Goal: Information Seeking & Learning: Learn about a topic

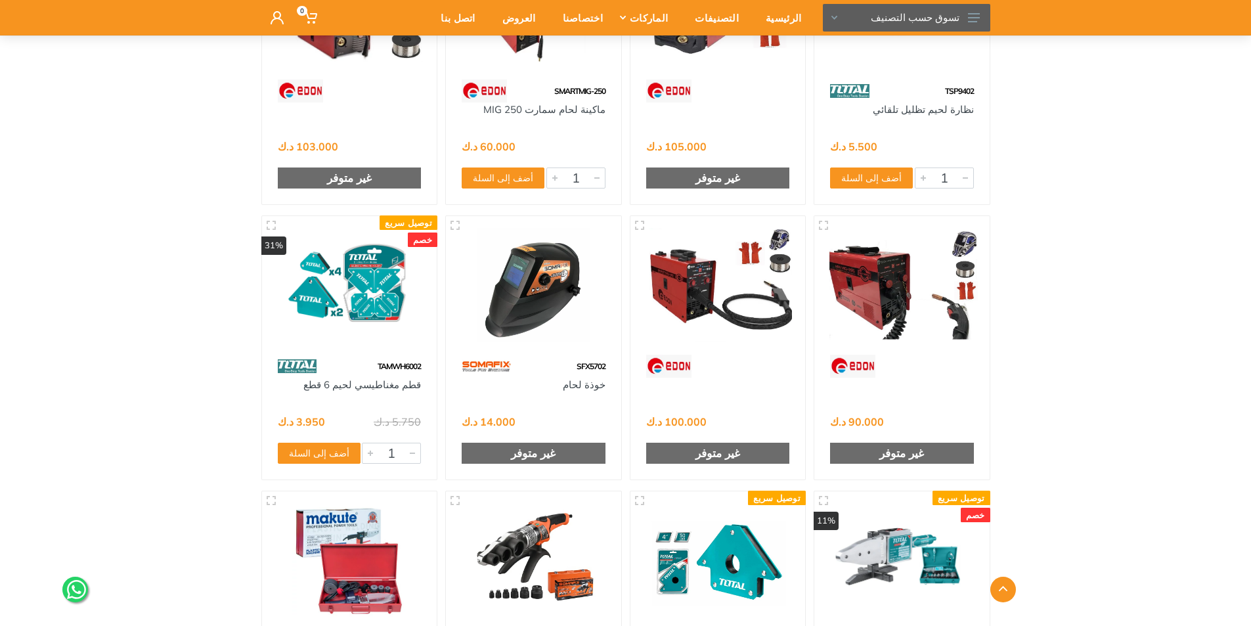
scroll to position [3173, 0]
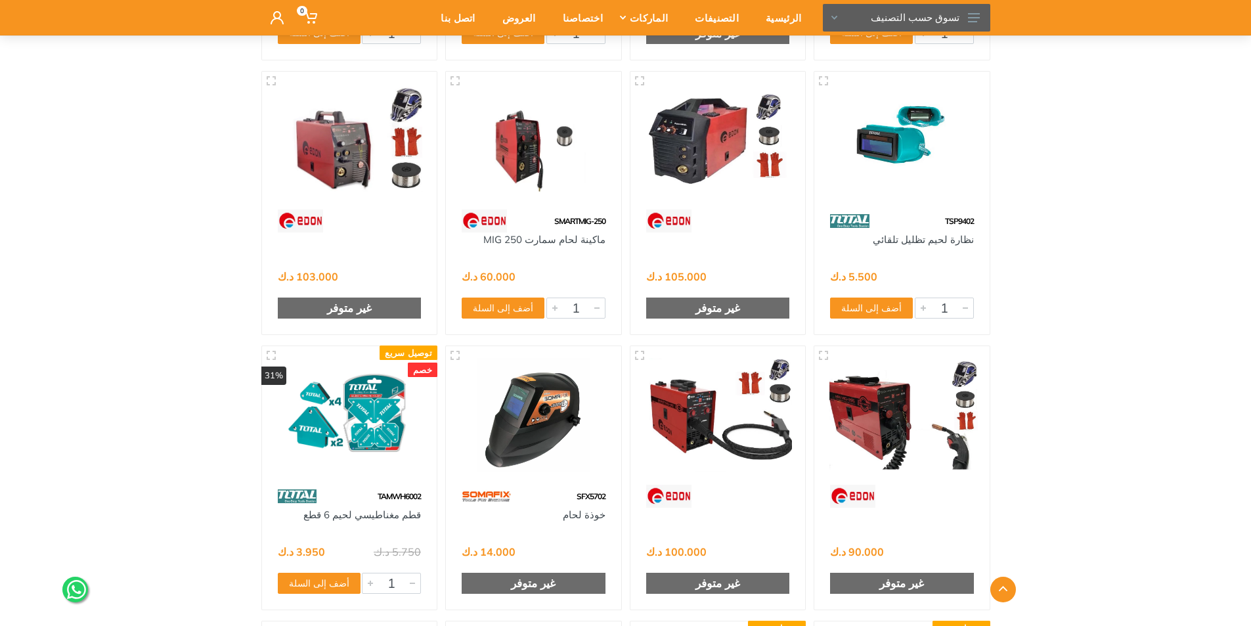
click at [722, 468] on img at bounding box center [718, 415] width 152 height 114
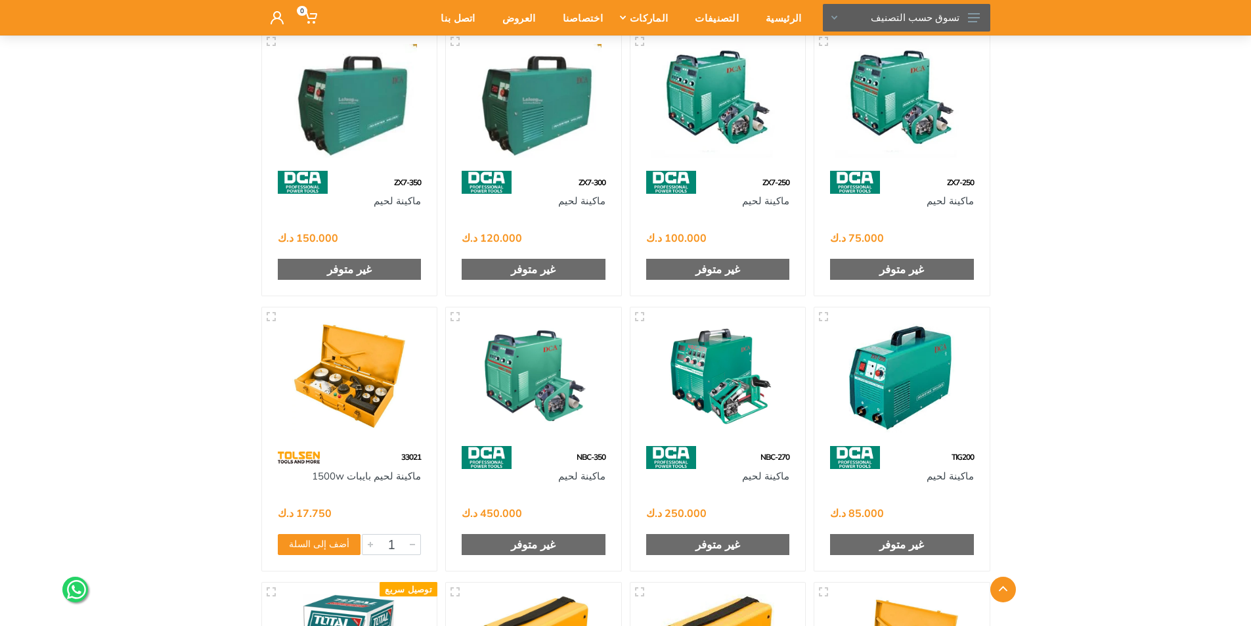
scroll to position [1838, 0]
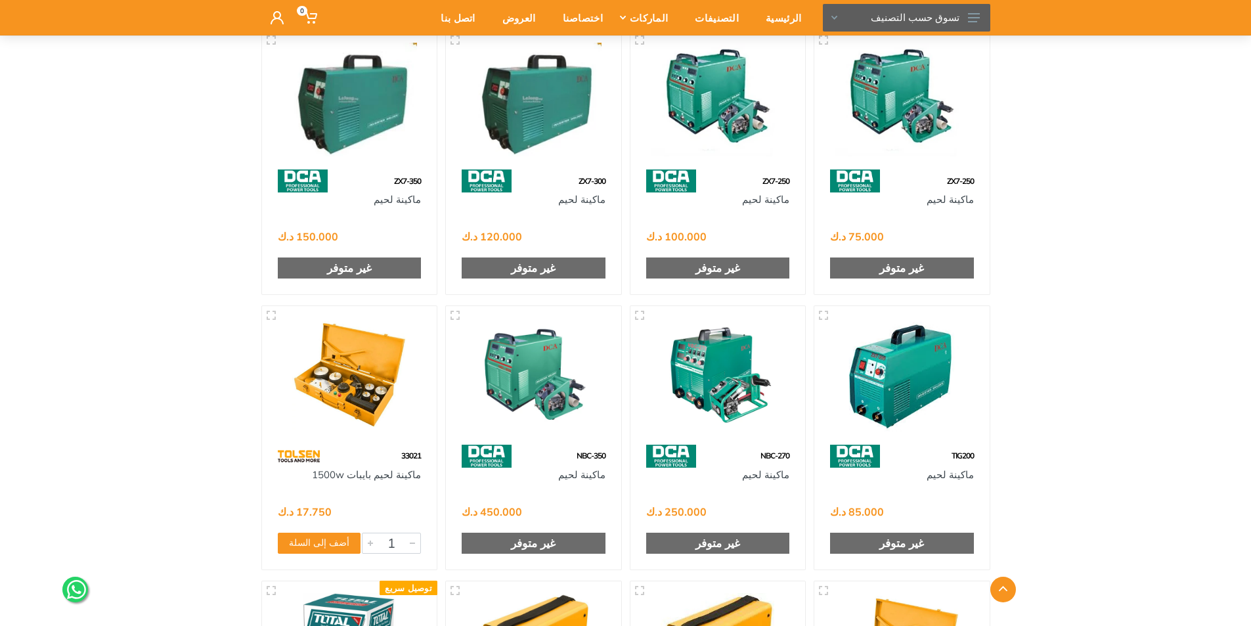
click at [358, 175] on div "ZX7-350" at bounding box center [349, 180] width 175 height 23
click at [344, 152] on img at bounding box center [350, 100] width 152 height 114
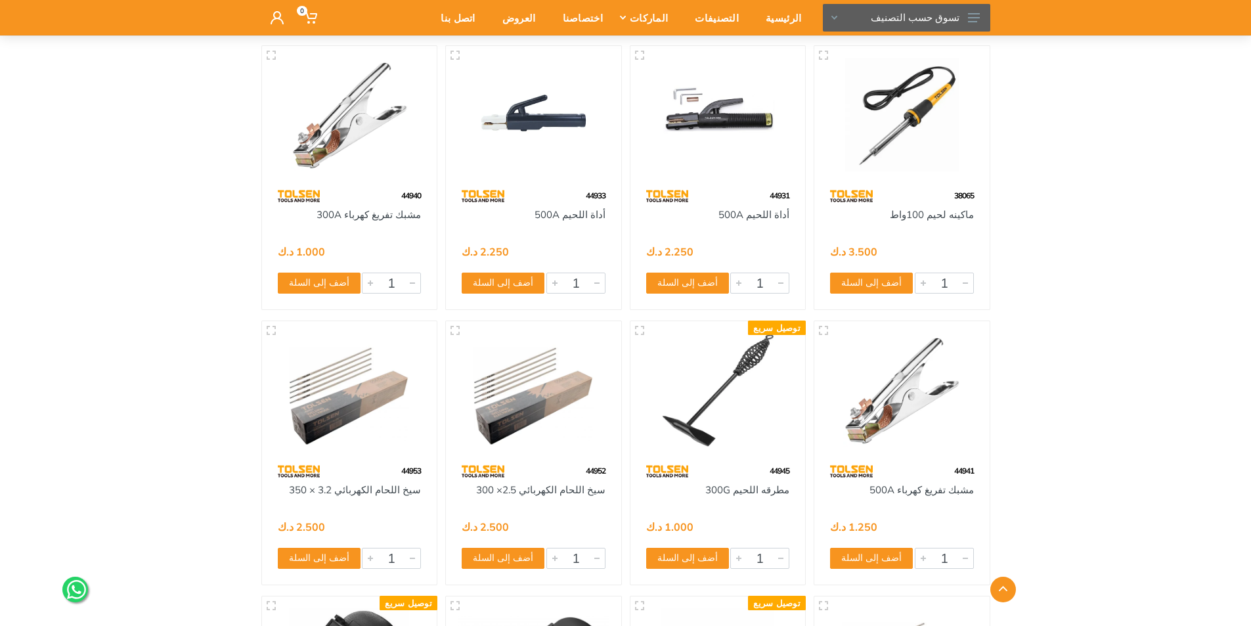
scroll to position [735, 0]
